Goal: Task Accomplishment & Management: Manage account settings

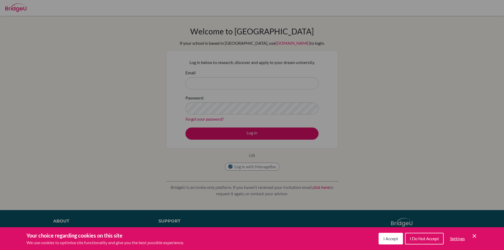
click at [396, 240] on span "I Accept" at bounding box center [390, 238] width 15 height 5
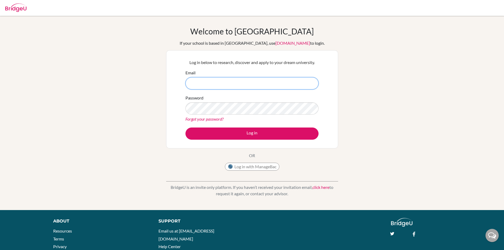
click at [254, 81] on input "Email" at bounding box center [251, 83] width 133 height 12
type input "[EMAIL_ADDRESS][DOMAIN_NAME] .kz"
click at [185, 127] on button "Log in" at bounding box center [251, 133] width 133 height 12
click at [372, 128] on div "Welcome to [GEOGRAPHIC_DATA] If your school is based in [GEOGRAPHIC_DATA], use …" at bounding box center [252, 112] width 504 height 173
click at [14, 7] on img at bounding box center [15, 7] width 21 height 8
